Goal: Transaction & Acquisition: Subscribe to service/newsletter

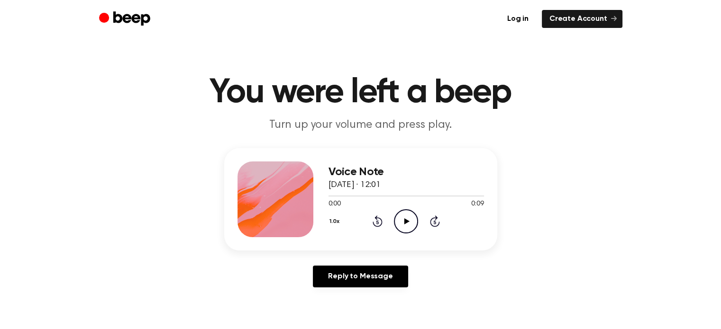
click at [412, 218] on icon "Play Audio" at bounding box center [406, 222] width 24 height 24
click at [412, 218] on icon "Pause Audio" at bounding box center [406, 222] width 24 height 24
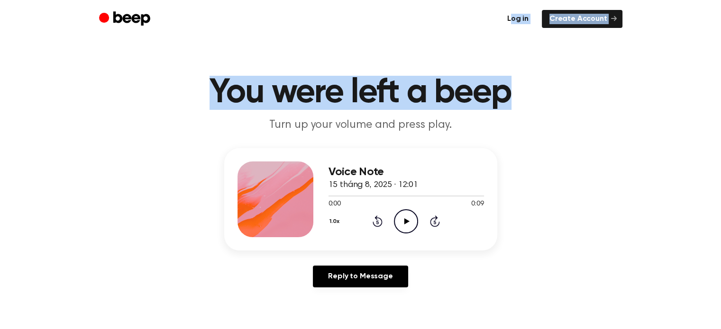
drag, startPoint x: 599, startPoint y: 90, endPoint x: 516, endPoint y: 15, distance: 112.4
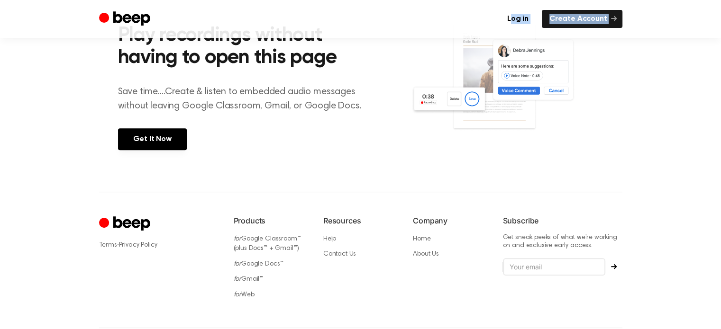
scroll to position [429, 0]
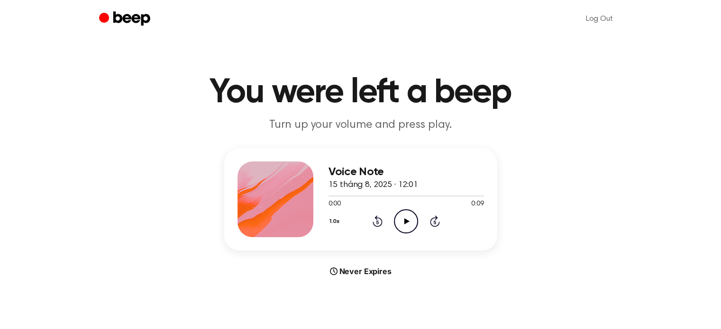
click at [514, 26] on ul "Log Out" at bounding box center [391, 19] width 462 height 23
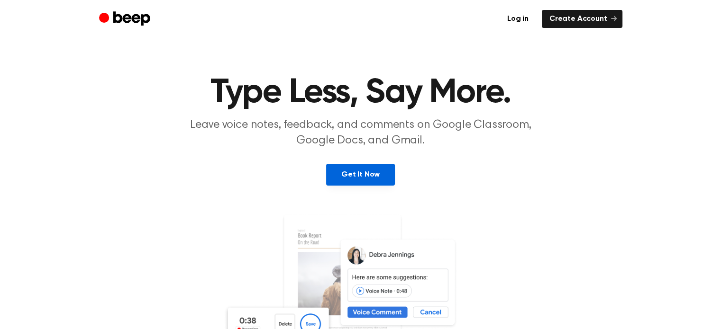
click at [339, 174] on link "Get It Now" at bounding box center [360, 175] width 69 height 22
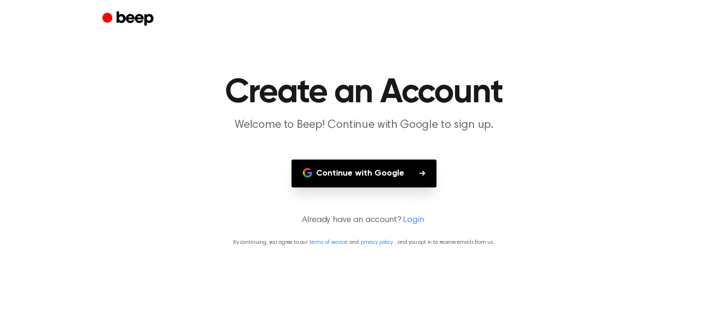
click at [339, 174] on button "Continue with Google" at bounding box center [364, 174] width 145 height 28
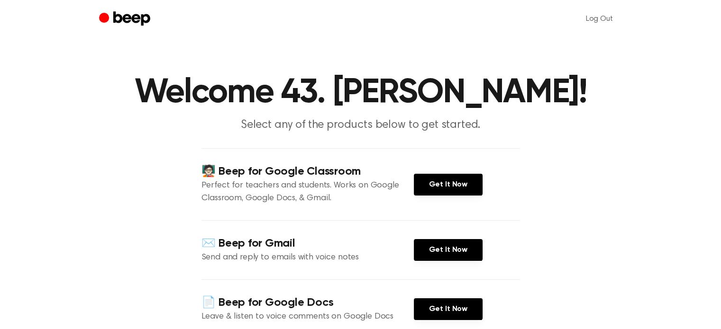
click at [529, 128] on p "Select any of the products below to get started." at bounding box center [361, 126] width 364 height 16
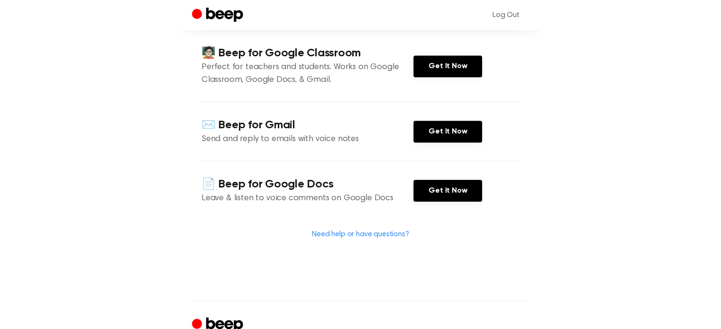
scroll to position [136, 0]
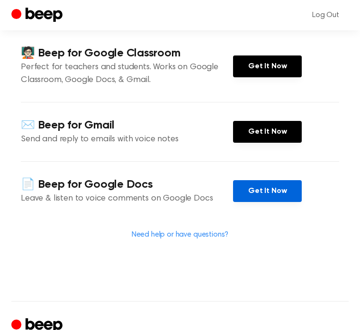
click at [250, 180] on link "Get It Now" at bounding box center [267, 191] width 69 height 22
